Goal: Information Seeking & Learning: Check status

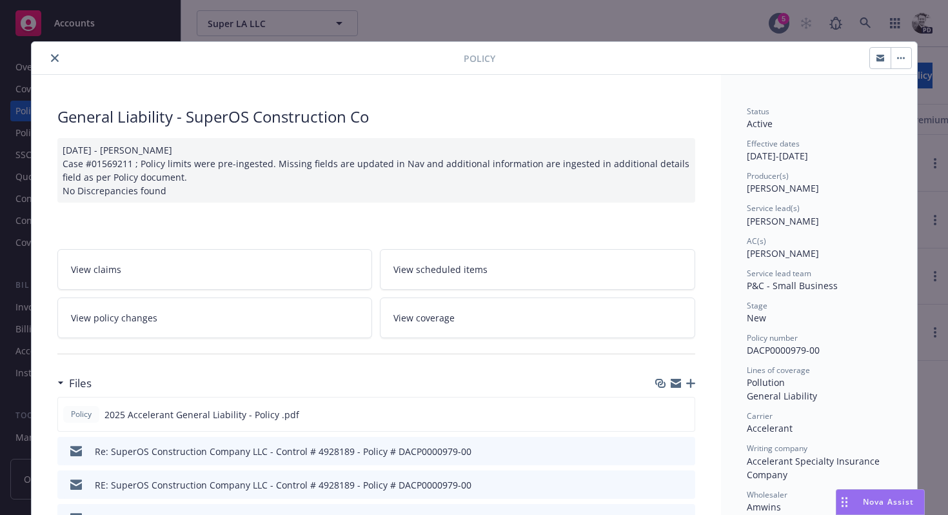
scroll to position [39, 0]
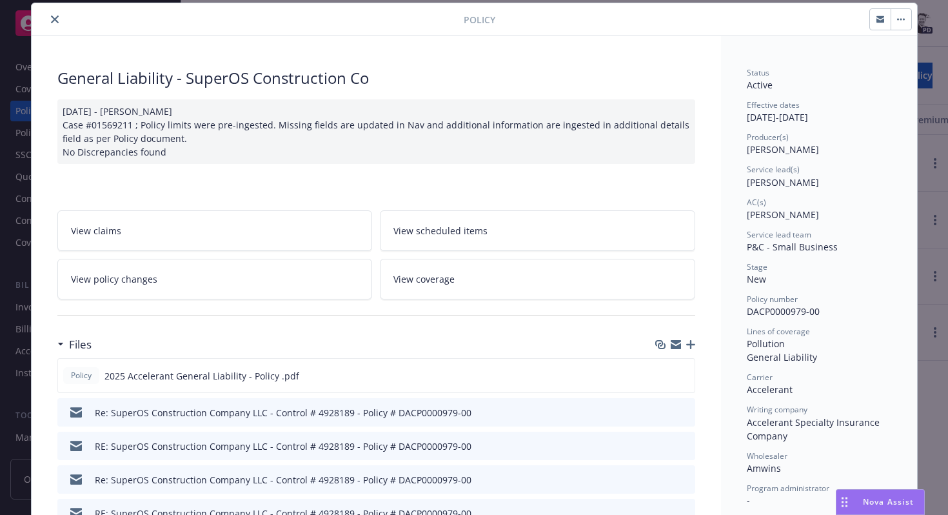
click at [56, 15] on icon "close" at bounding box center [55, 19] width 8 height 8
